Goal: Browse casually: Explore the website without a specific task or goal

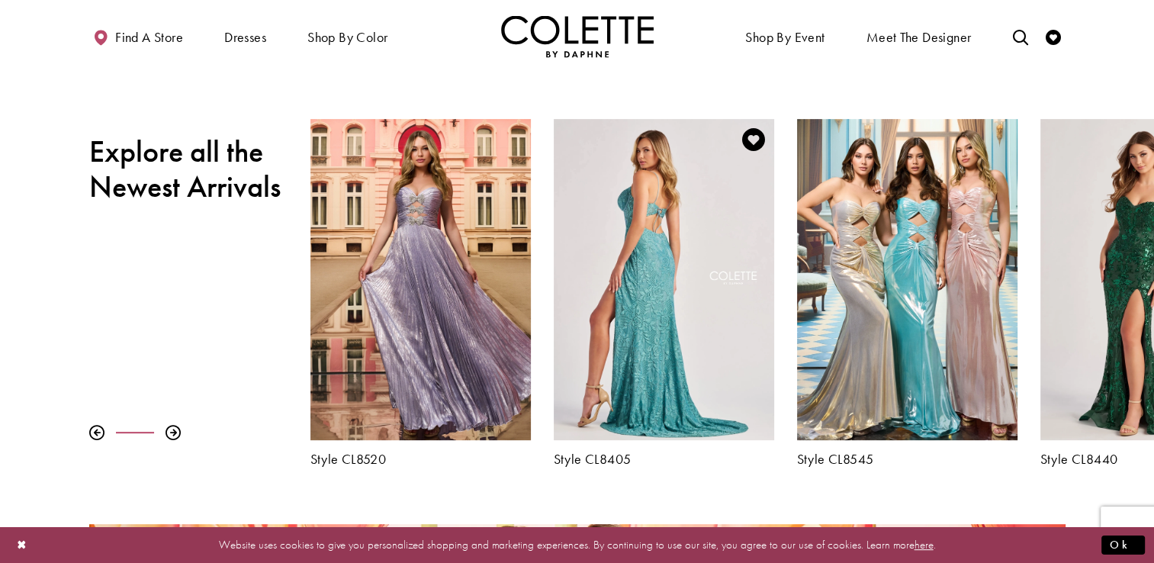
scroll to position [531, 0]
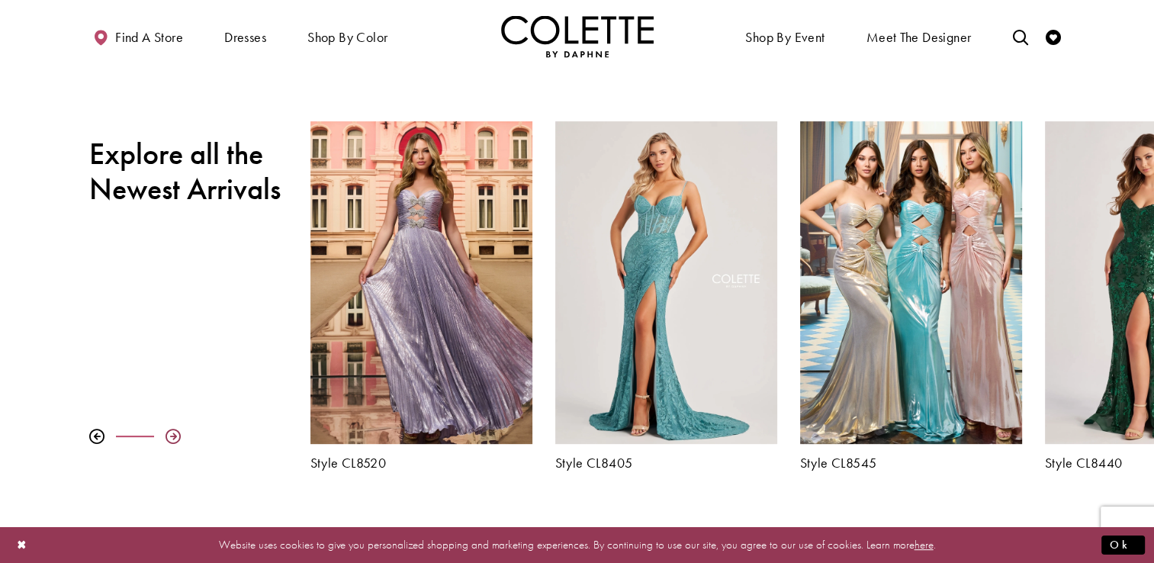
click at [173, 435] on div at bounding box center [173, 436] width 15 height 15
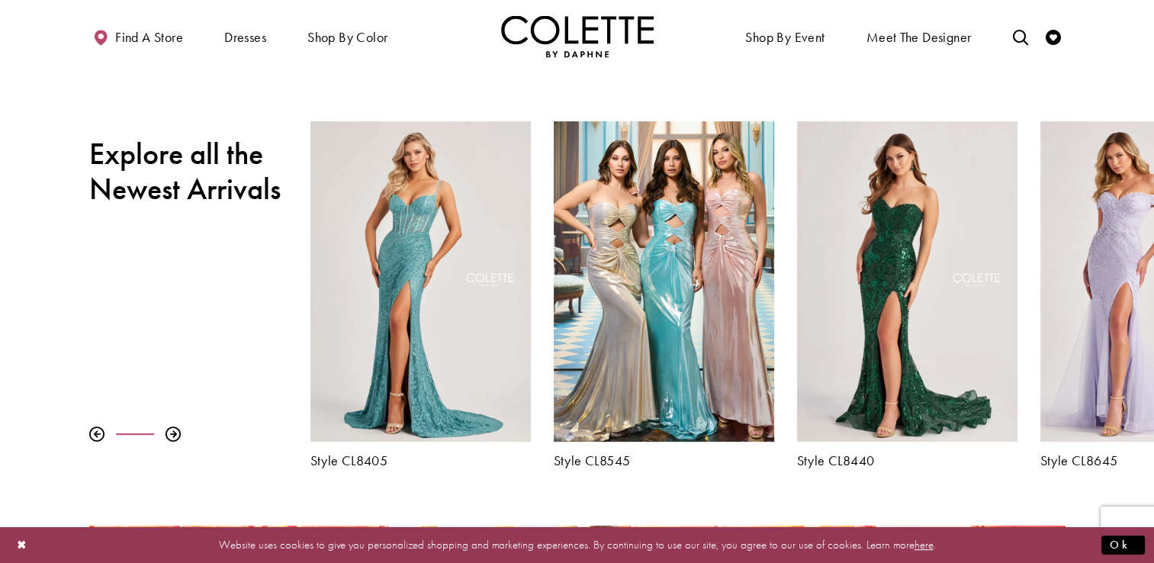
drag, startPoint x: 173, startPoint y: 435, endPoint x: 207, endPoint y: 468, distance: 47.5
drag, startPoint x: 207, startPoint y: 468, endPoint x: 171, endPoint y: 430, distance: 52.3
click at [171, 430] on div at bounding box center [173, 433] width 15 height 15
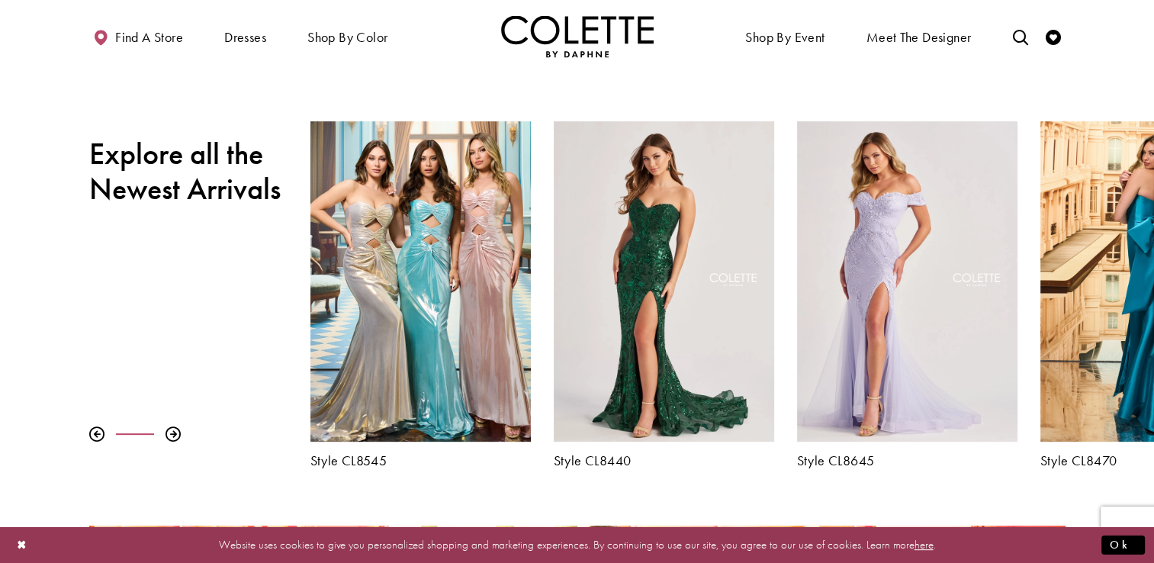
drag, startPoint x: 171, startPoint y: 430, endPoint x: 227, endPoint y: 471, distance: 69.9
drag, startPoint x: 227, startPoint y: 471, endPoint x: 171, endPoint y: 435, distance: 67.3
click at [171, 435] on div at bounding box center [173, 433] width 15 height 15
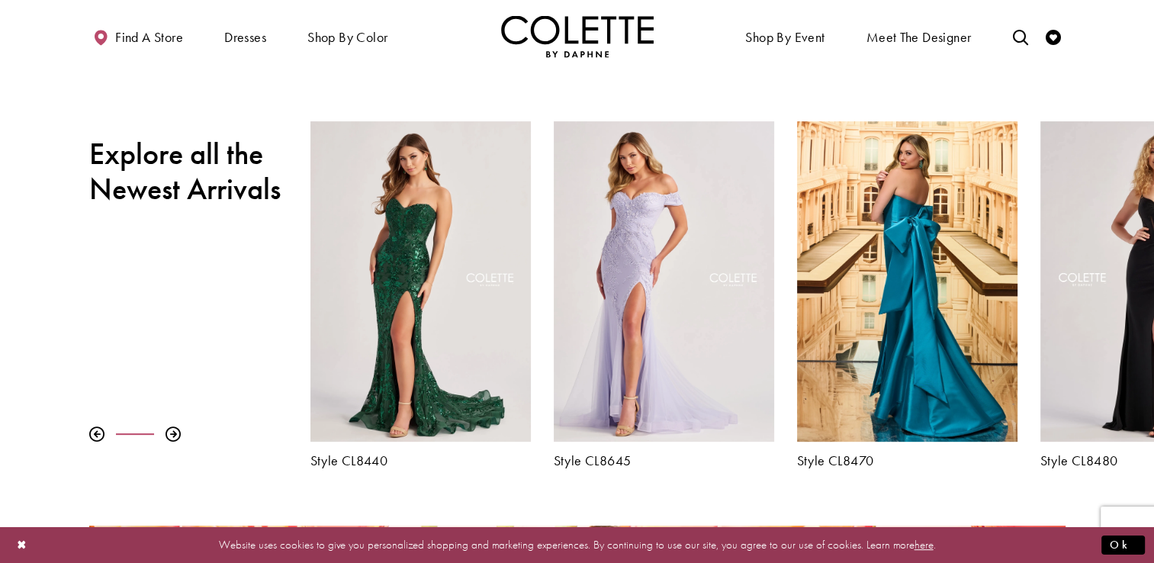
click at [162, 426] on div at bounding box center [199, 433] width 221 height 15
click at [171, 429] on div at bounding box center [173, 433] width 15 height 15
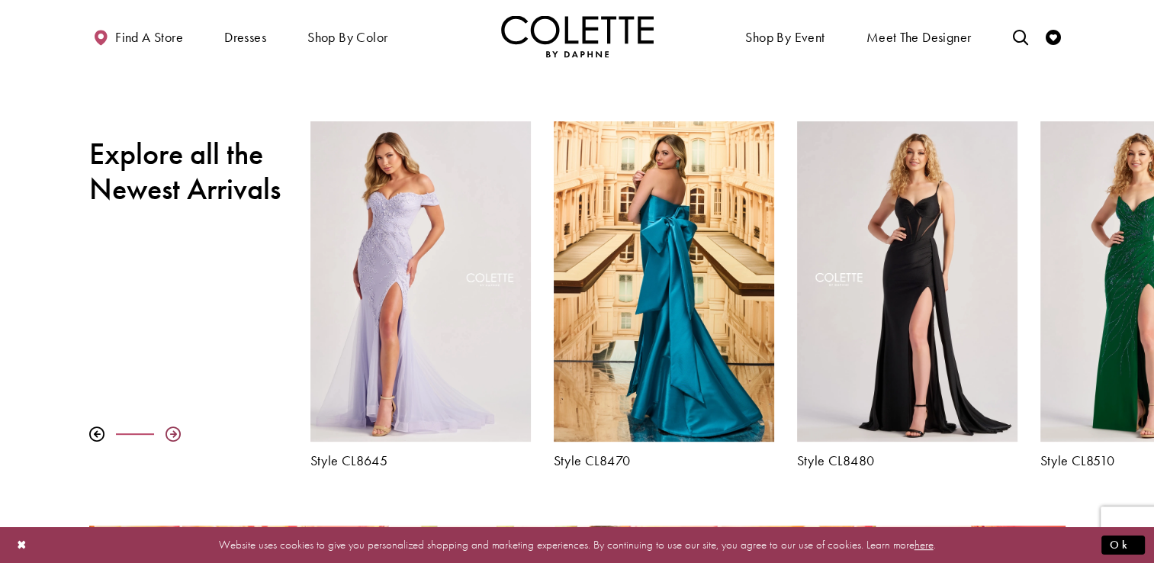
click at [174, 436] on div at bounding box center [173, 433] width 15 height 15
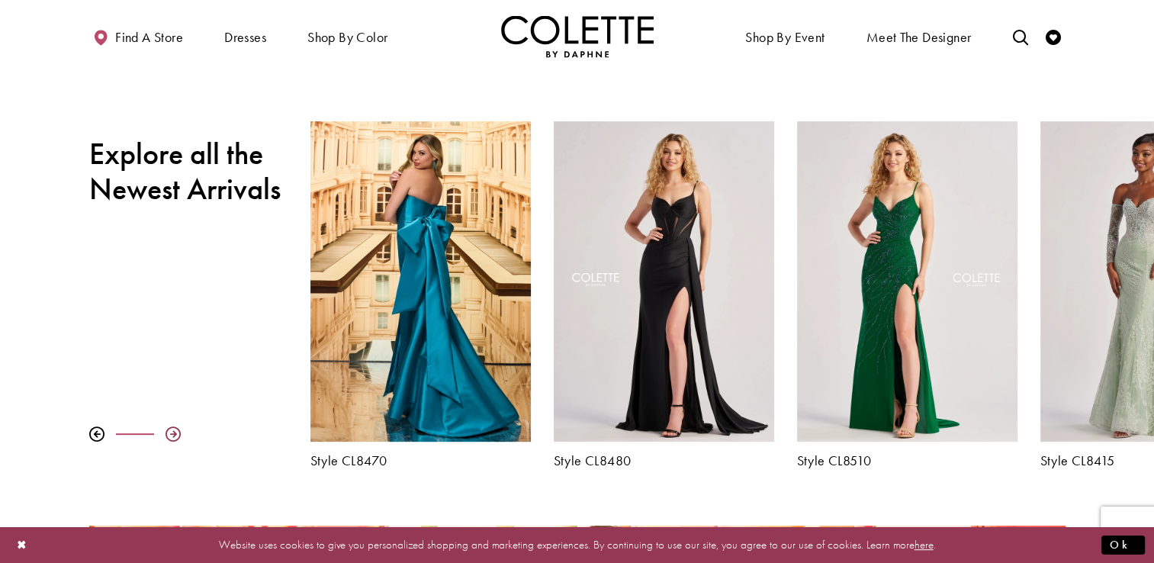
click at [174, 436] on div at bounding box center [173, 433] width 15 height 15
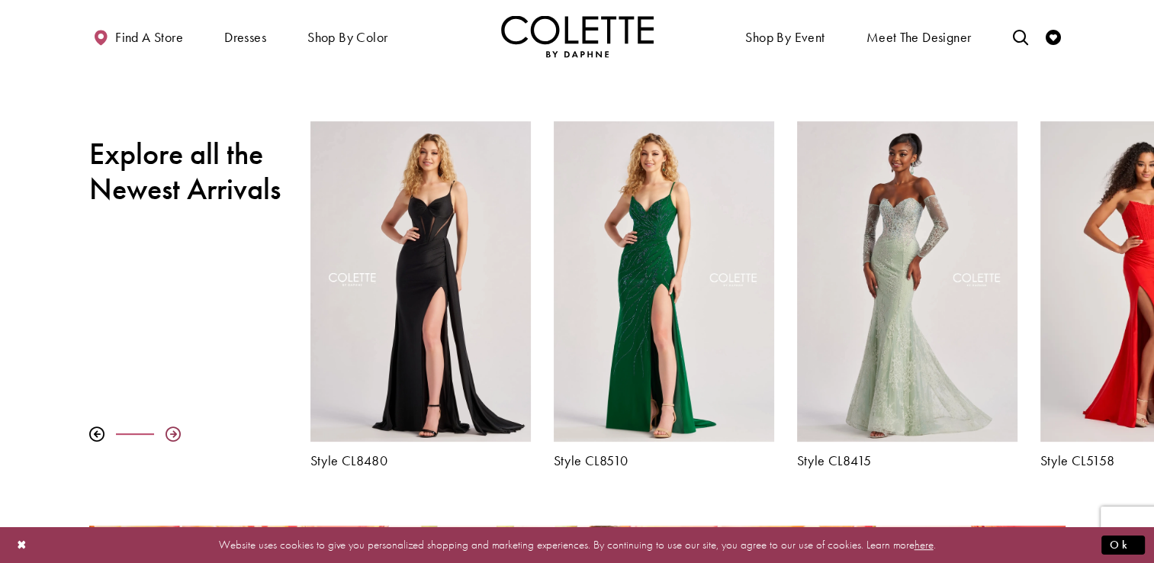
click at [174, 436] on div at bounding box center [173, 433] width 15 height 15
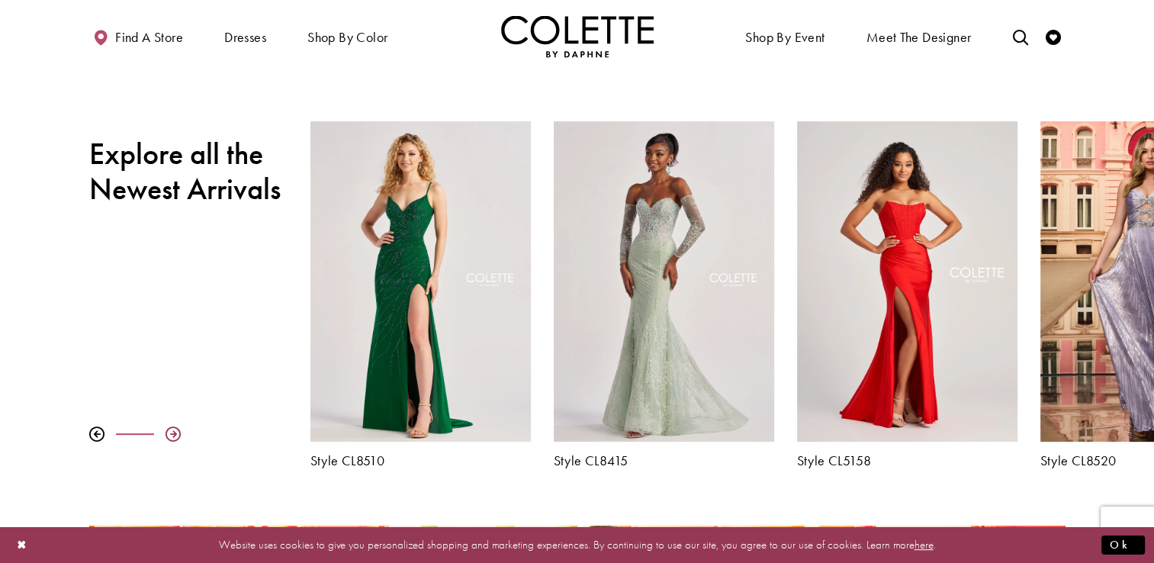
click at [174, 437] on div at bounding box center [173, 433] width 15 height 15
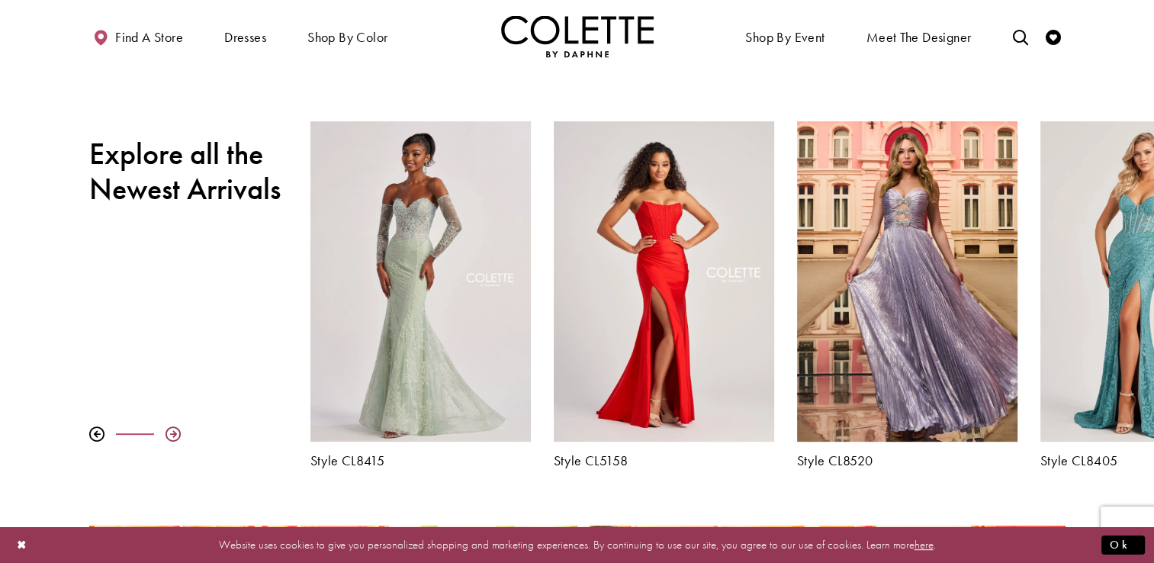
click at [174, 437] on div at bounding box center [173, 433] width 15 height 15
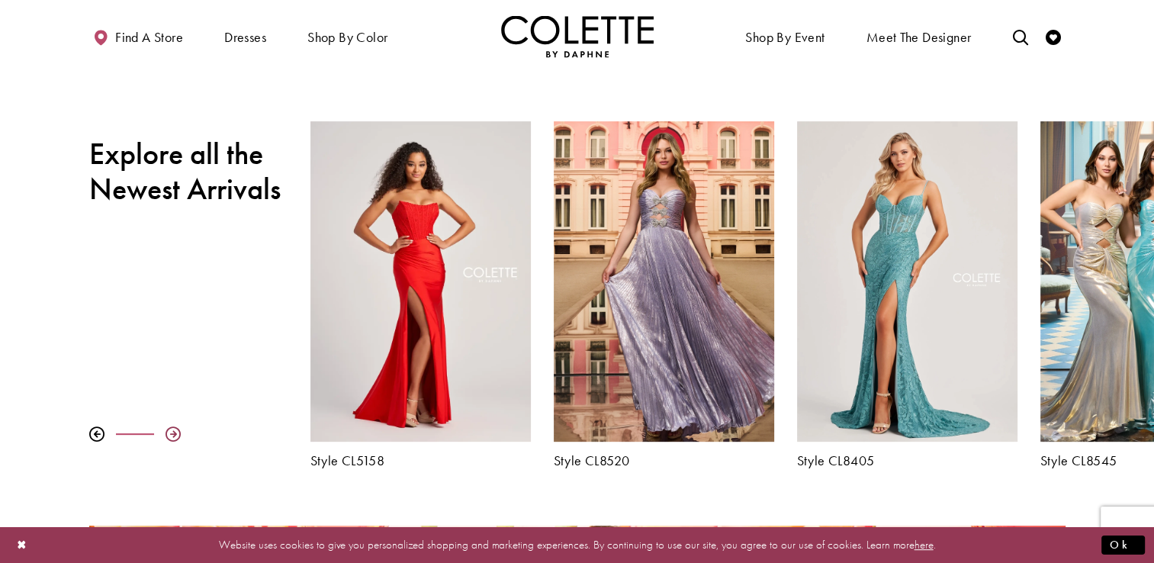
click at [174, 439] on div at bounding box center [173, 433] width 15 height 15
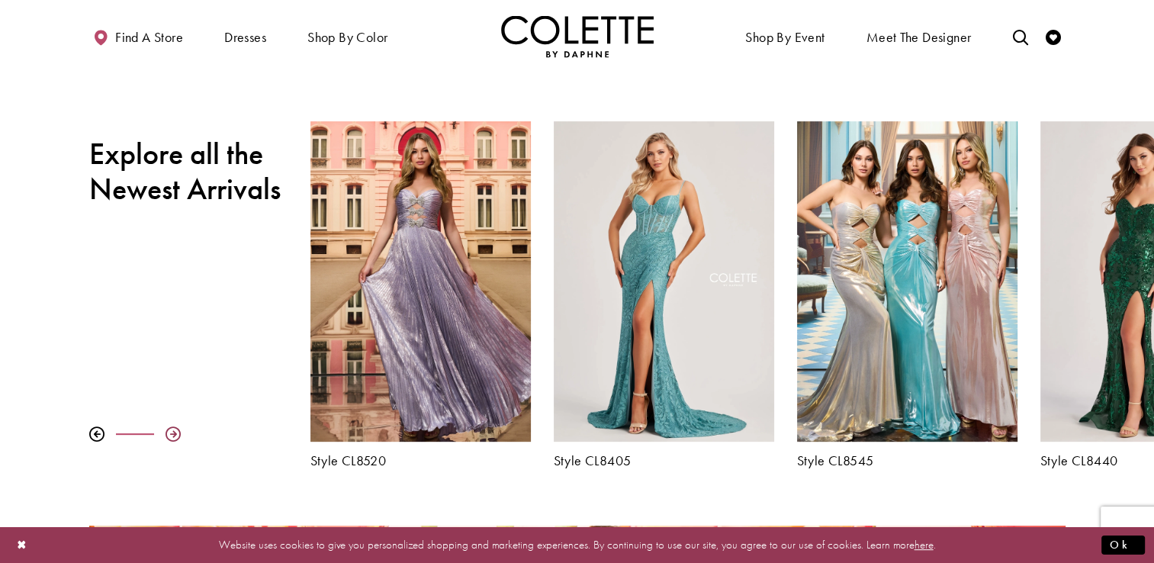
click at [174, 439] on div at bounding box center [173, 433] width 15 height 15
